Goal: Information Seeking & Learning: Learn about a topic

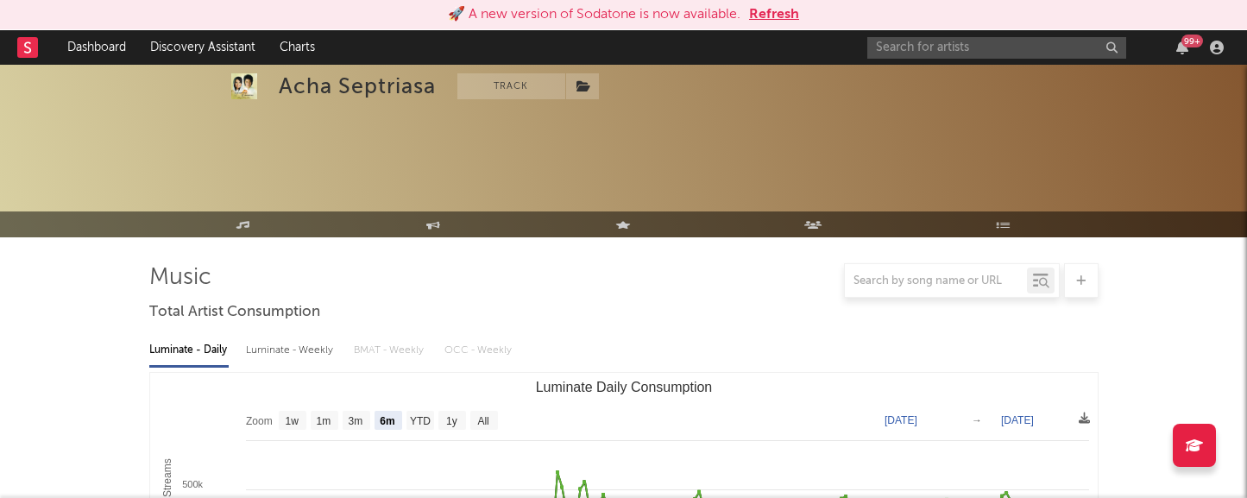
select select "6m"
select select "1w"
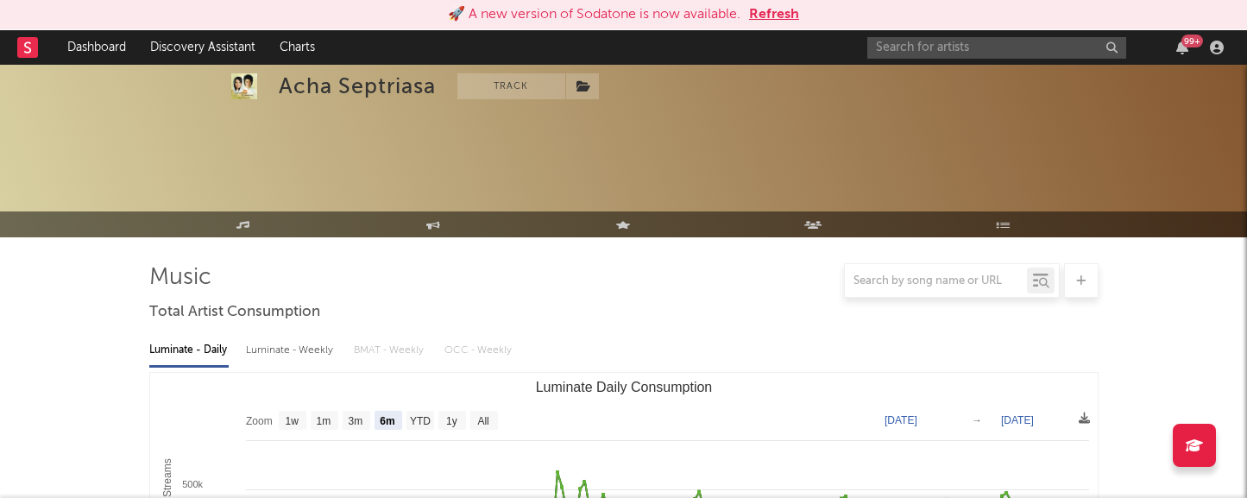
select select "1m"
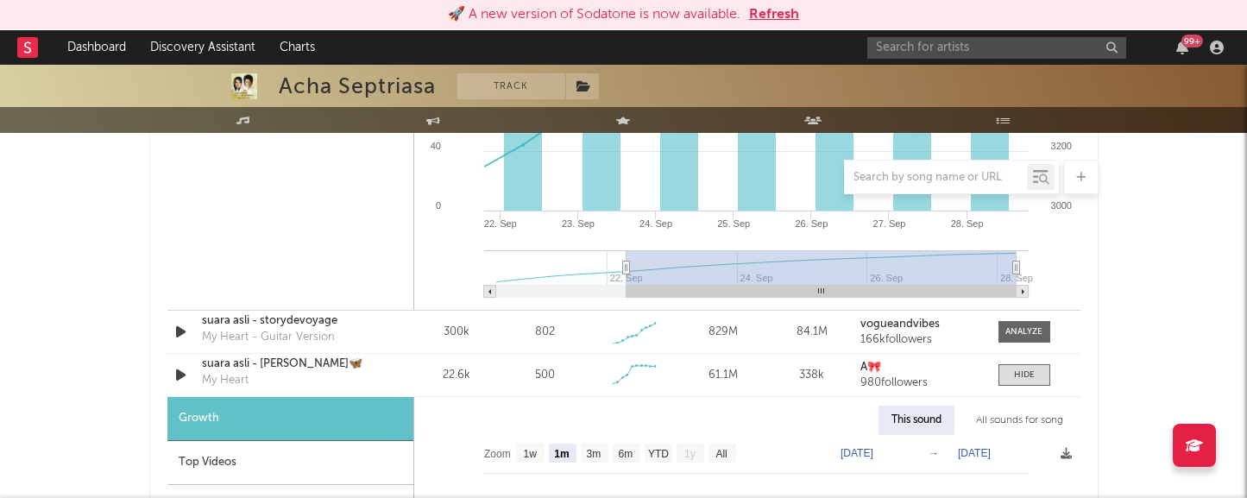
click at [775, 17] on button "Refresh" at bounding box center [774, 14] width 50 height 21
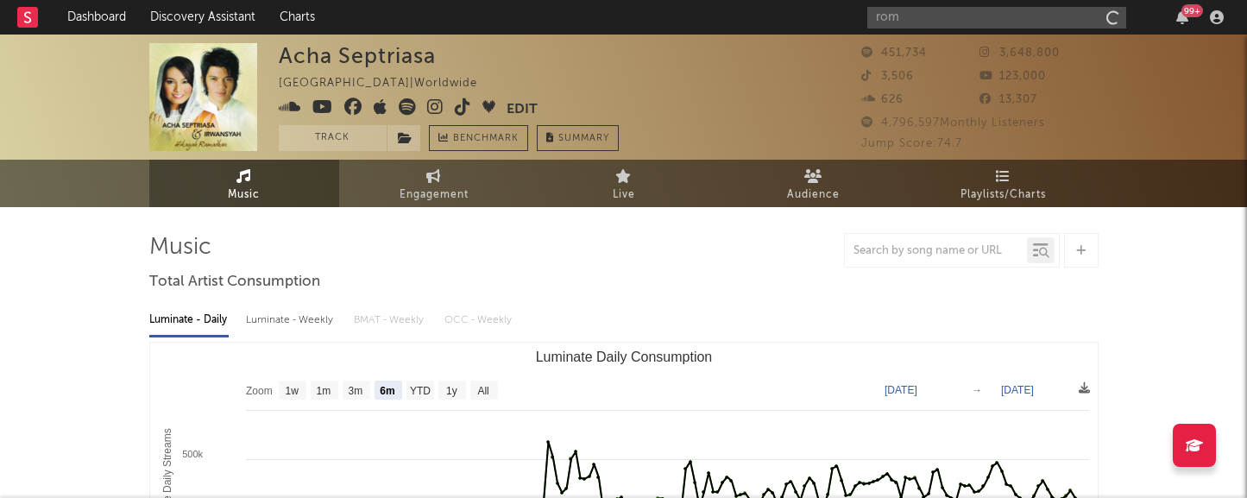
select select "6m"
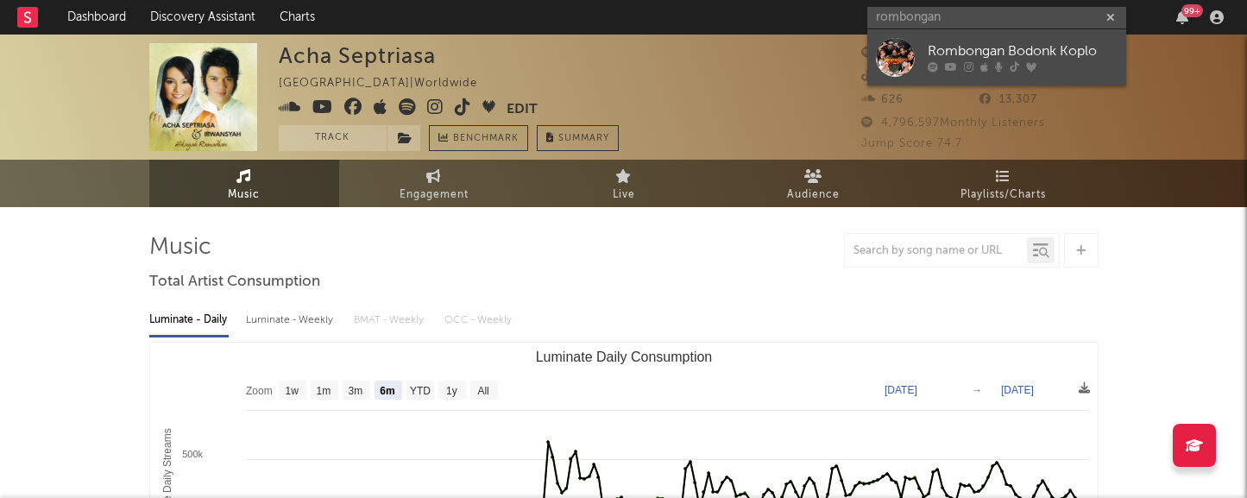
type input "rombongan"
click at [955, 51] on div "Rombongan Bodonk Koplo" at bounding box center [1023, 51] width 190 height 21
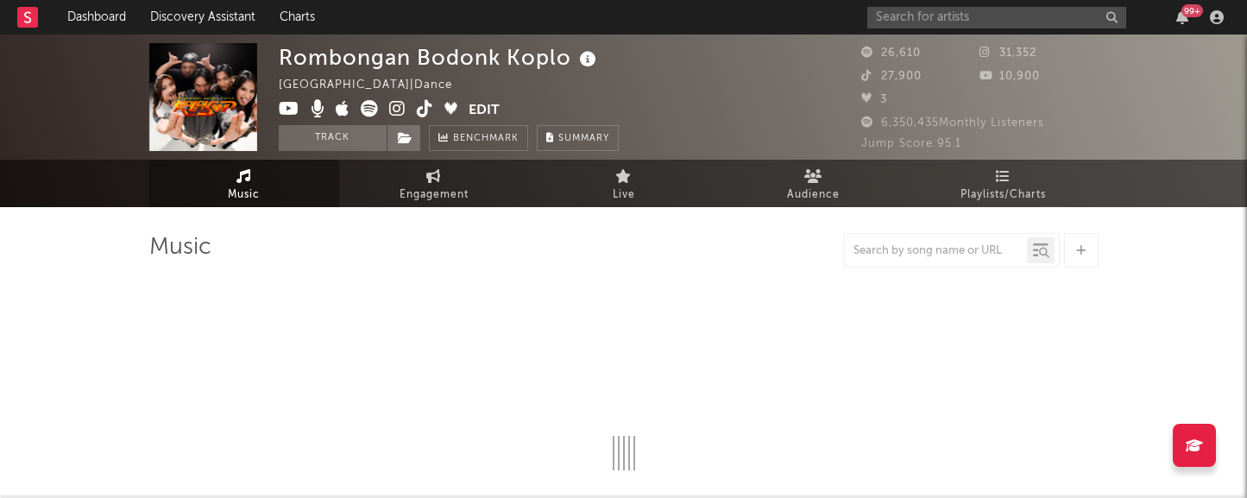
select select "1w"
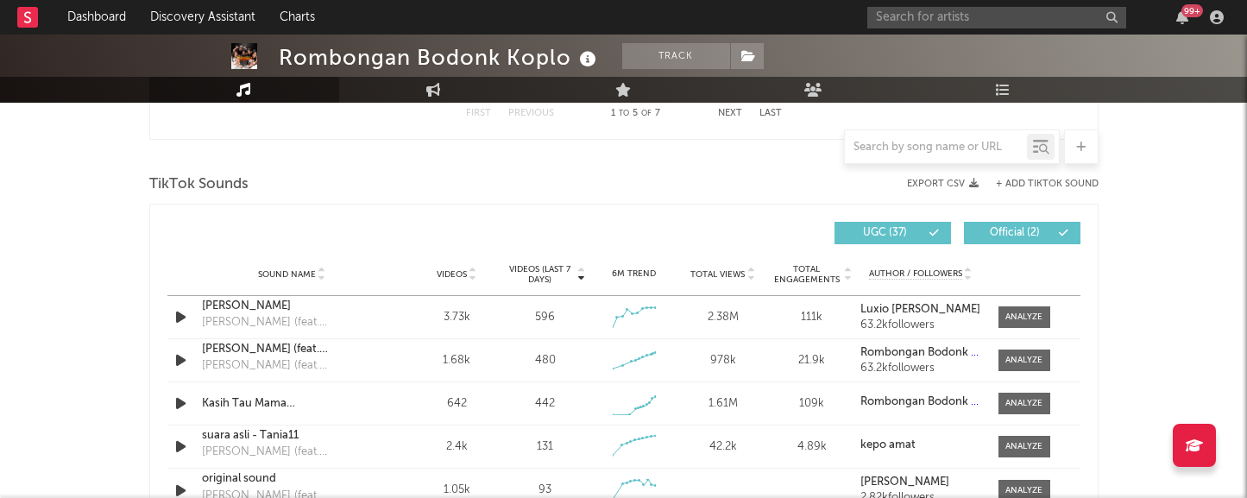
scroll to position [1131, 0]
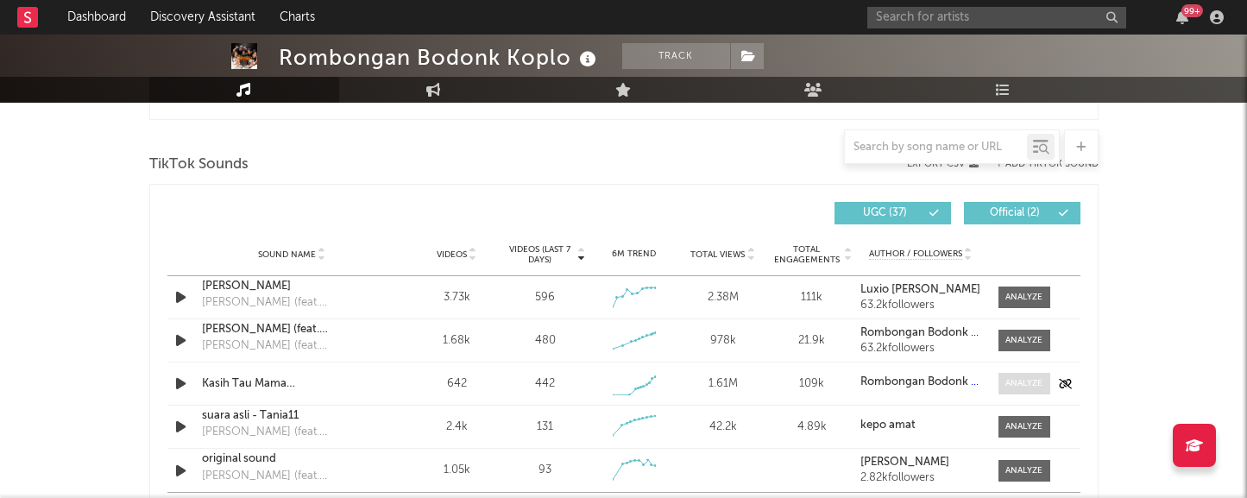
click at [1029, 382] on div at bounding box center [1023, 383] width 37 height 13
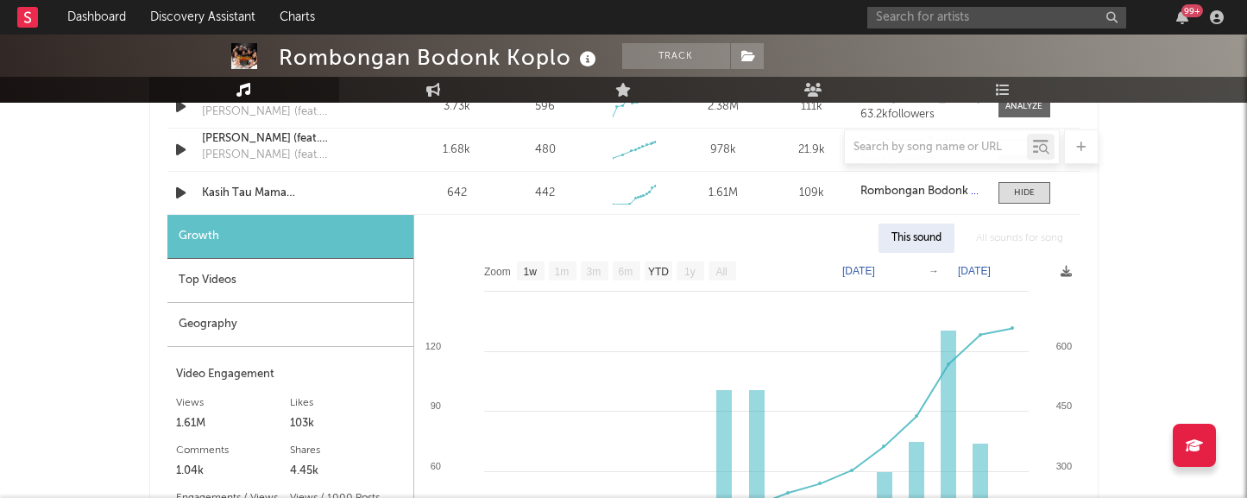
scroll to position [1329, 0]
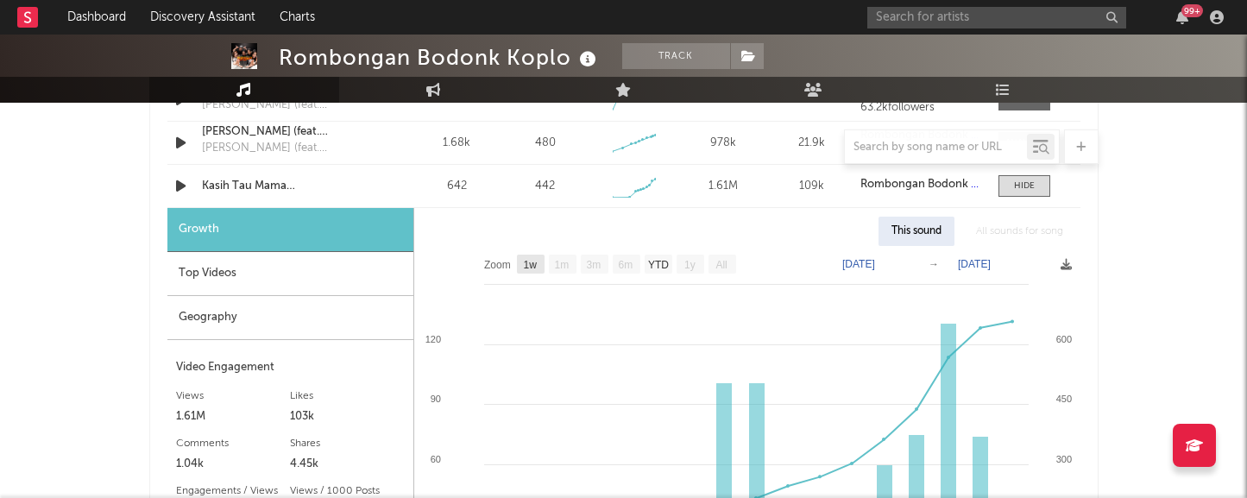
click at [533, 269] on text "1w" at bounding box center [530, 265] width 14 height 12
select select "1w"
type input "[DATE]"
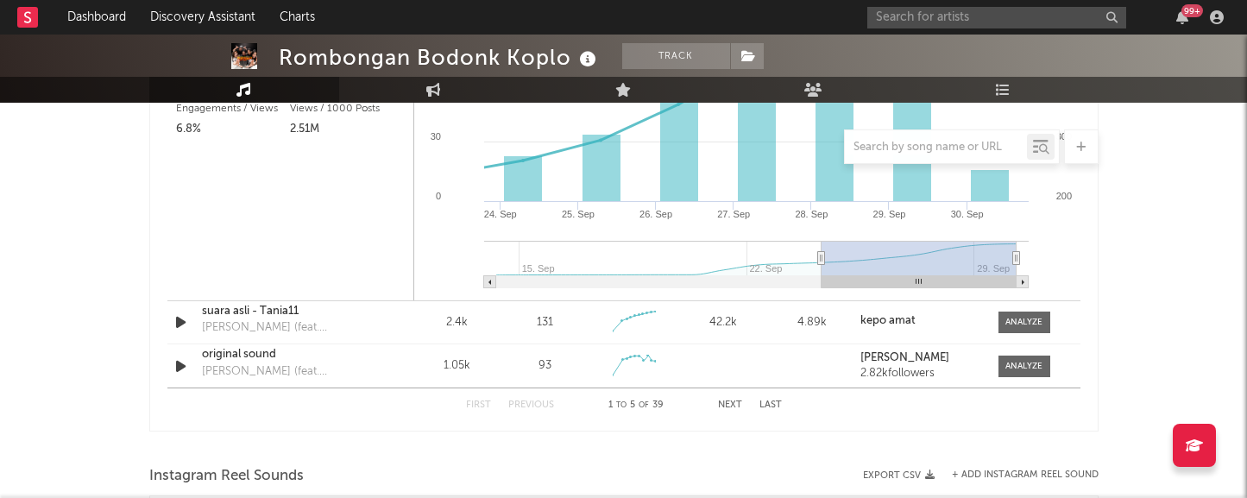
scroll to position [1713, 0]
click at [724, 401] on button "Next" at bounding box center [730, 403] width 24 height 9
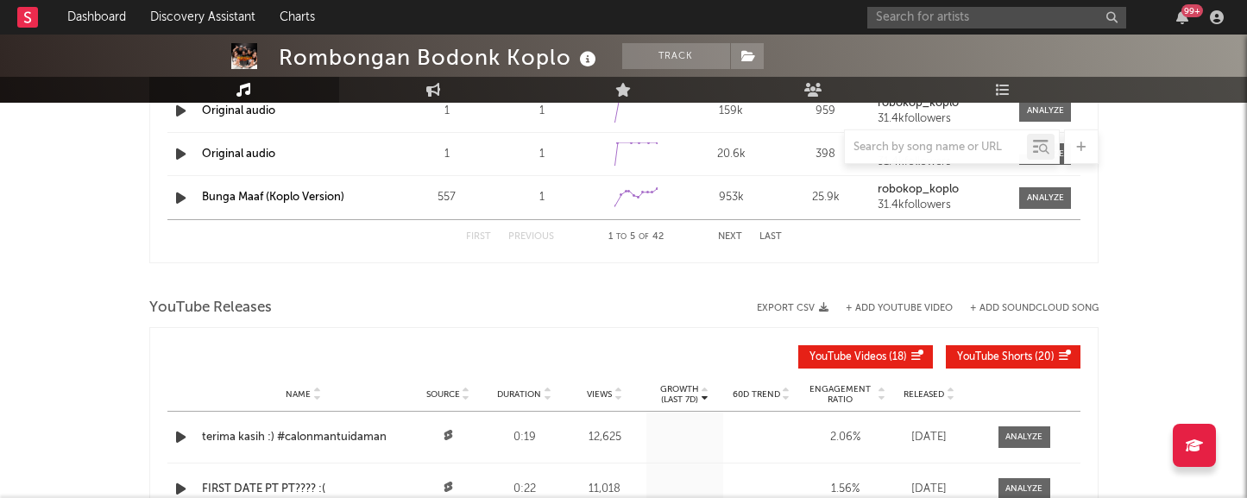
scroll to position [1804, 0]
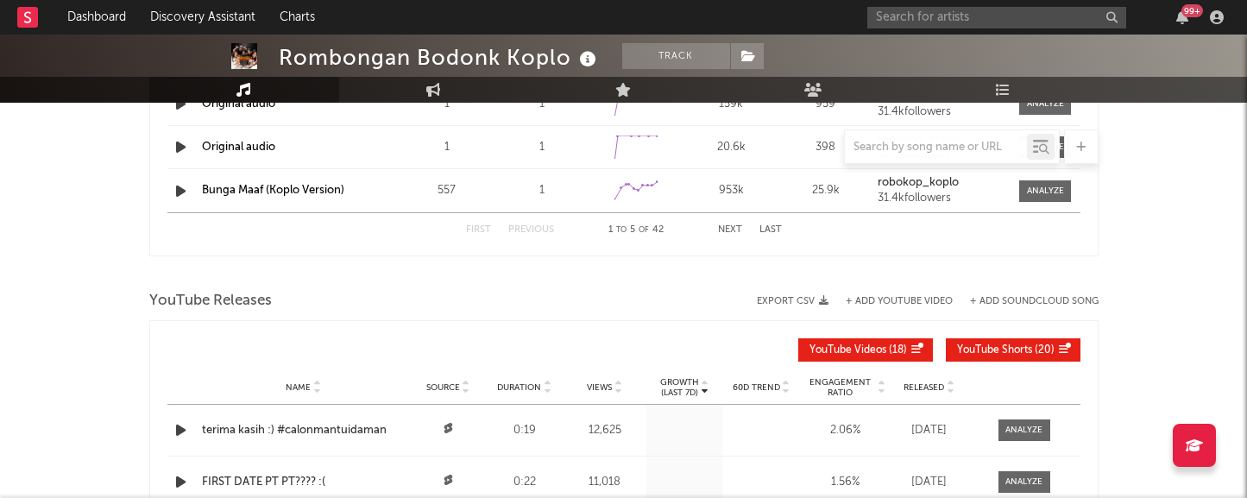
click at [735, 231] on button "Next" at bounding box center [730, 229] width 24 height 9
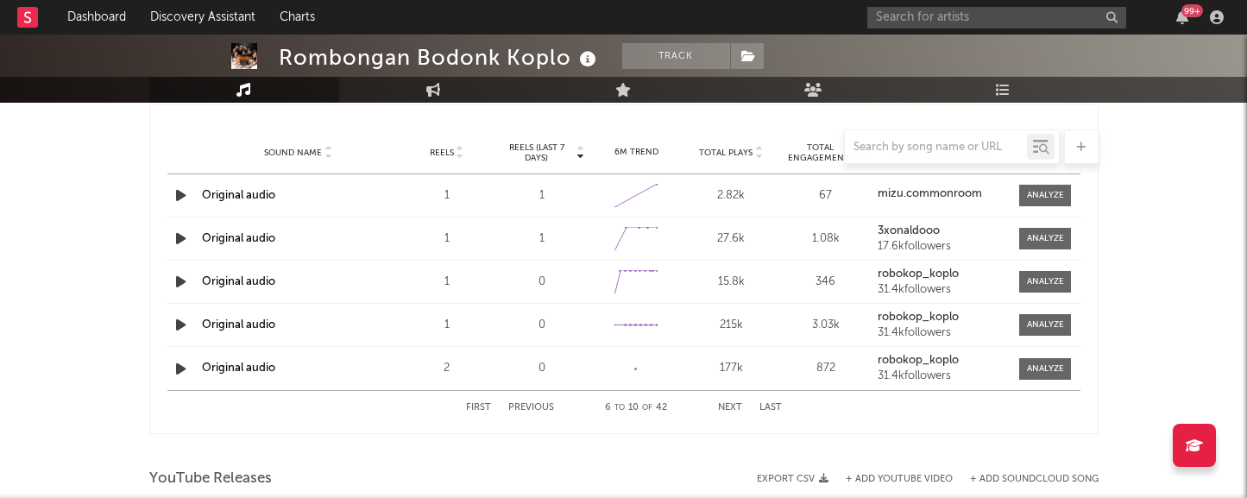
scroll to position [1635, 0]
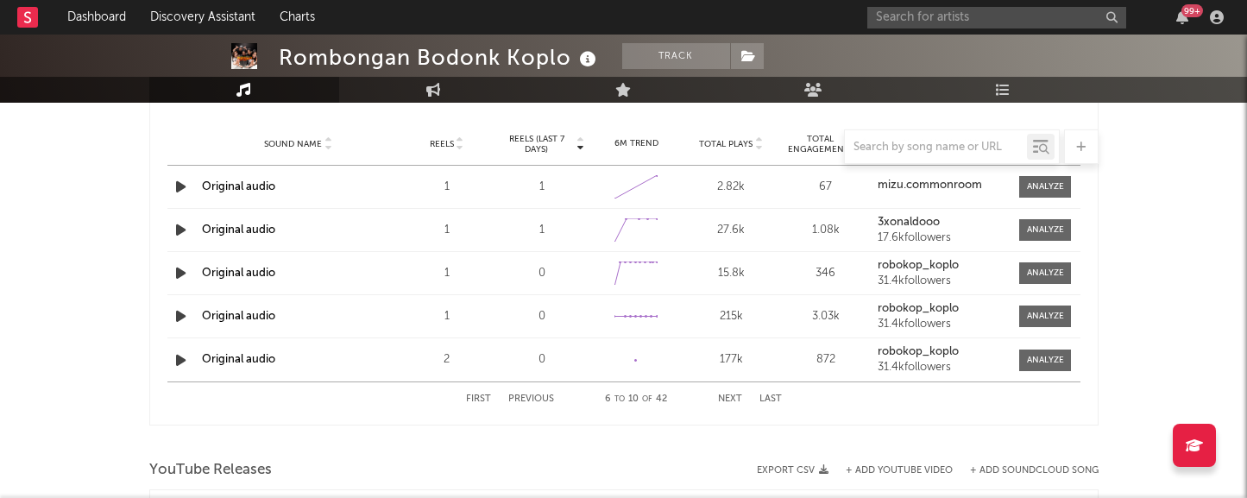
click at [482, 400] on button "First" at bounding box center [478, 398] width 25 height 9
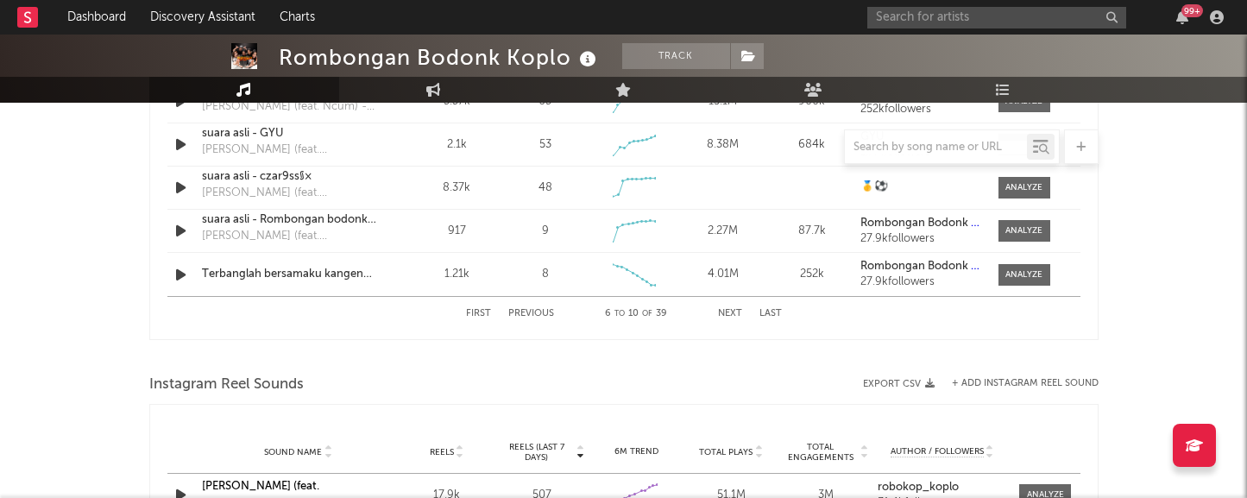
scroll to position [1304, 0]
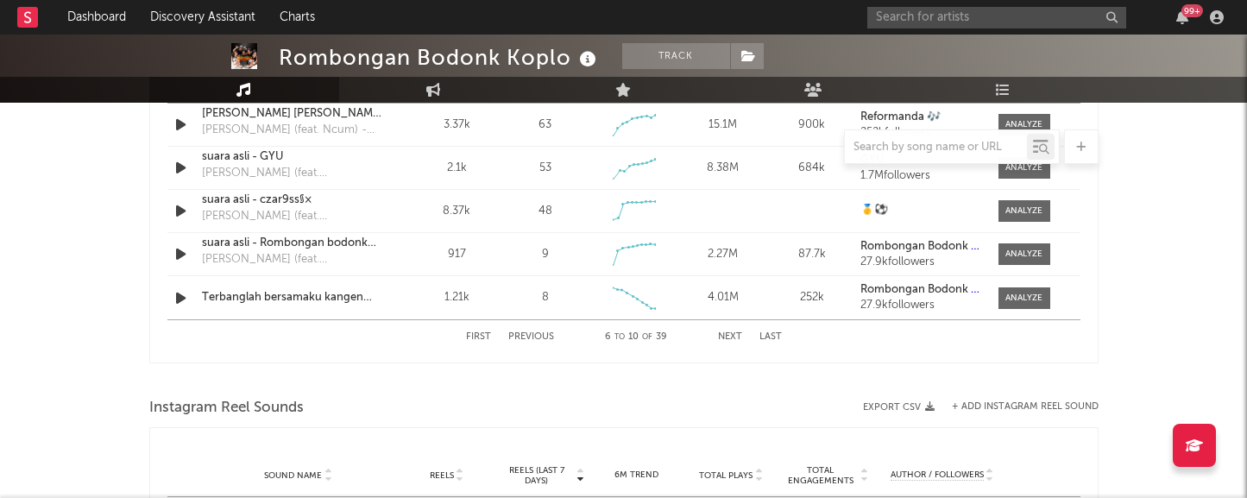
click at [484, 334] on button "First" at bounding box center [478, 336] width 25 height 9
select select "1w"
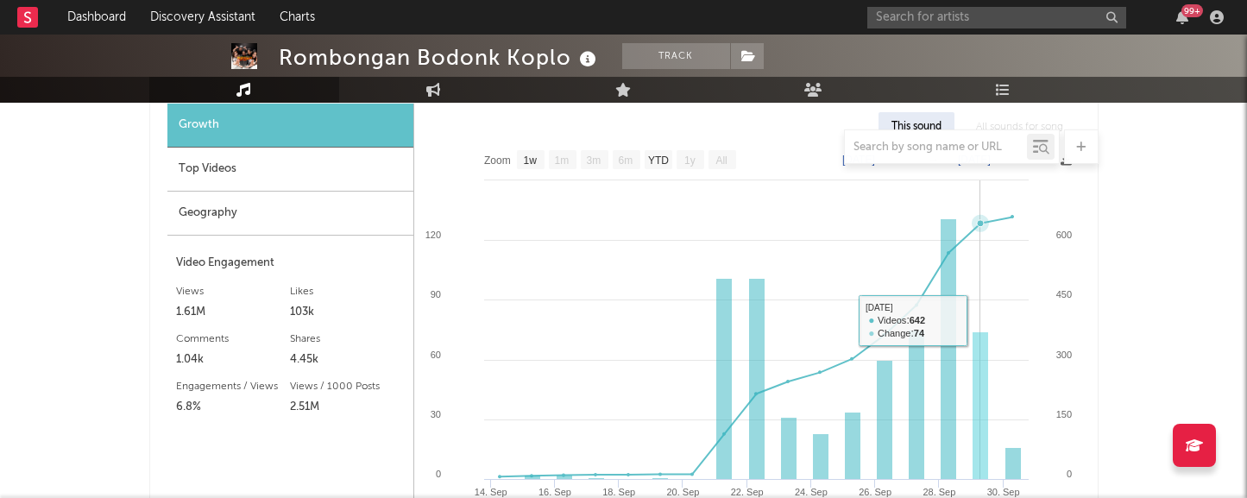
scroll to position [1432, 0]
